Goal: Task Accomplishment & Management: Manage account settings

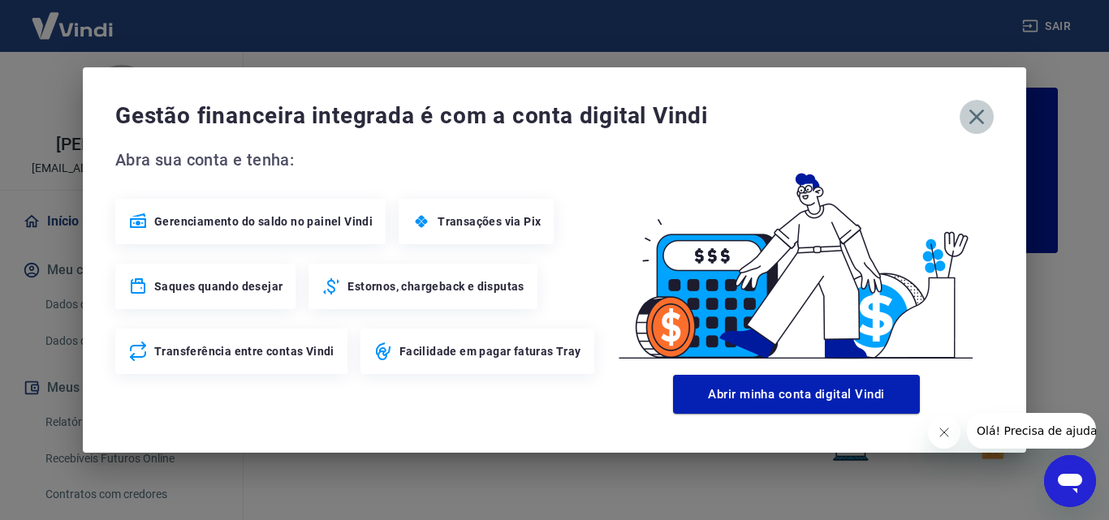
click at [968, 114] on icon "button" at bounding box center [976, 117] width 26 height 26
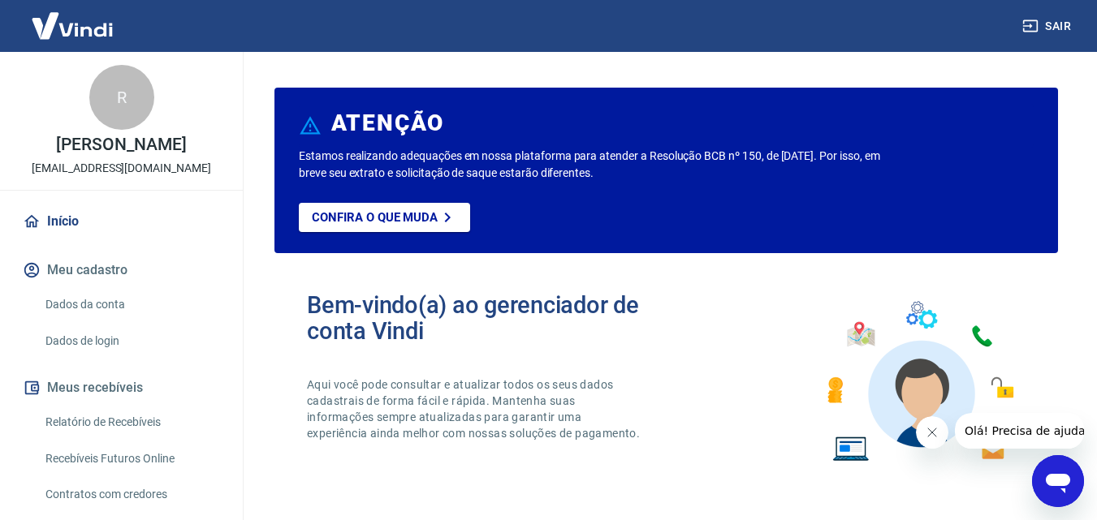
click at [86, 435] on link "Relatório de Recebíveis" at bounding box center [131, 422] width 184 height 33
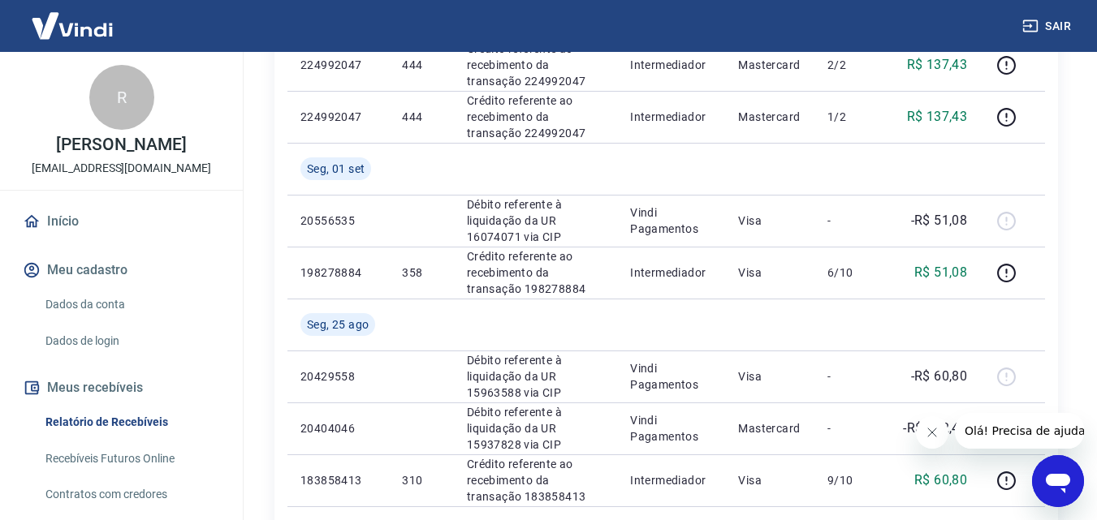
scroll to position [568, 0]
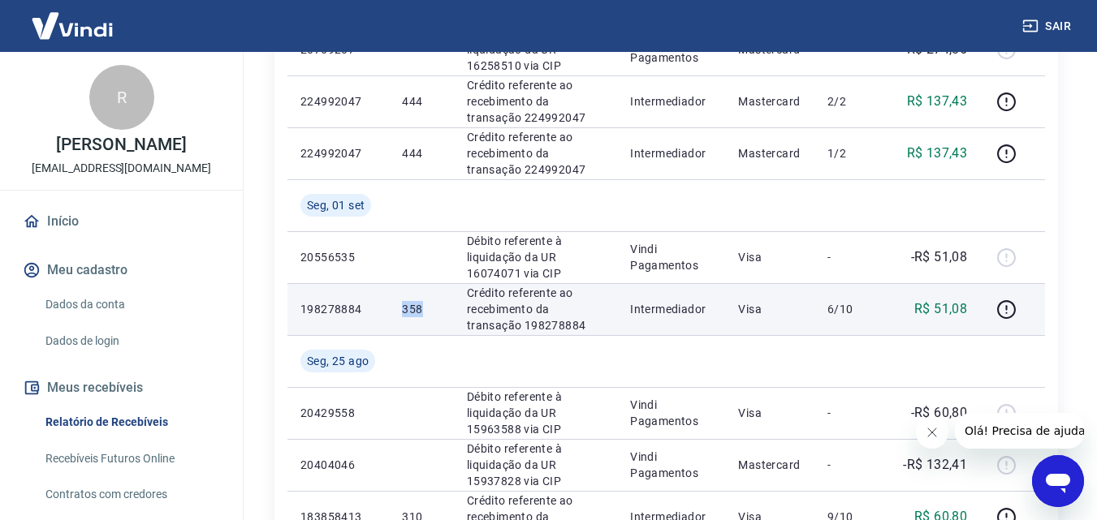
drag, startPoint x: 398, startPoint y: 312, endPoint x: 429, endPoint y: 299, distance: 34.2
click at [429, 299] on td "358" at bounding box center [421, 309] width 64 height 52
